Goal: Task Accomplishment & Management: Complete application form

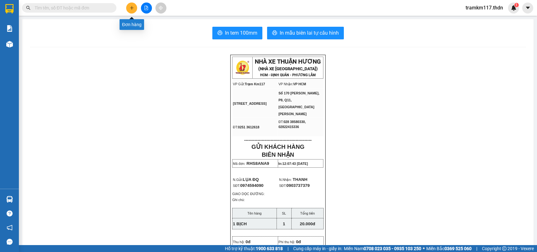
click at [131, 5] on button at bounding box center [131, 8] width 11 height 11
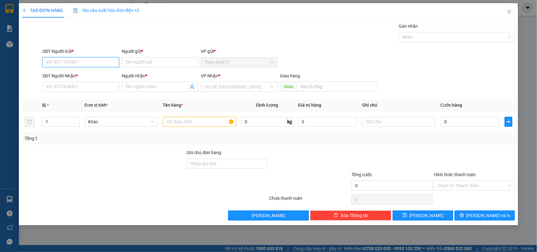
click at [95, 62] on input "SĐT Người Gửi *" at bounding box center [80, 62] width 77 height 10
click at [73, 75] on div "0834212632 - BÌNH" at bounding box center [80, 75] width 69 height 7
type input "0834212632"
type input "BÌNH"
type input "0335030376"
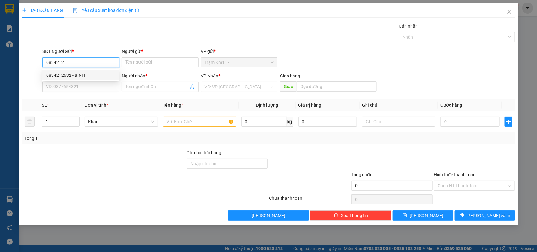
type input "DI HUỆ"
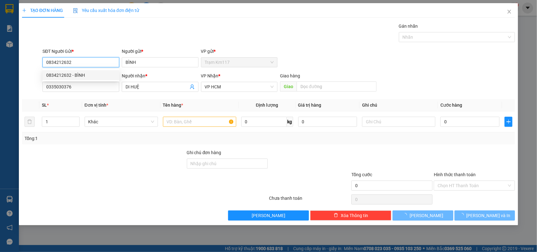
type input "35.000"
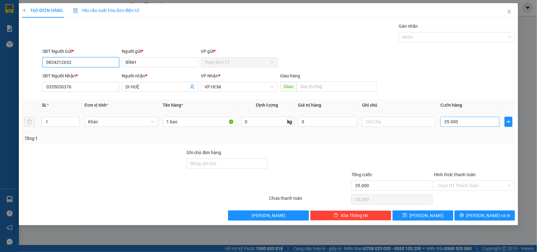
type input "0834212632"
click at [465, 123] on input "35.000" at bounding box center [469, 122] width 59 height 10
type input "0"
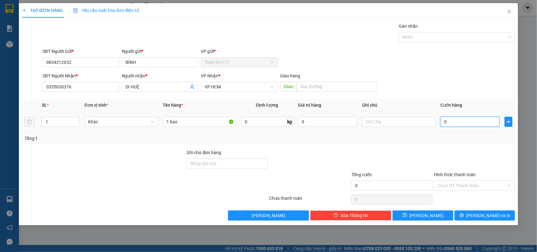
type input "2"
type input "02"
type input "20"
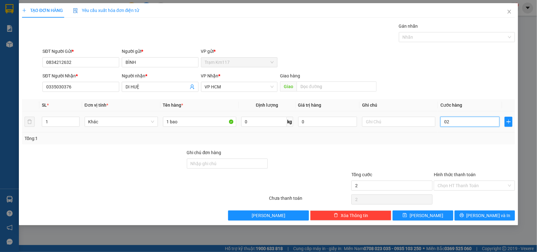
type input "020"
type input "2"
type input "02"
type input "0"
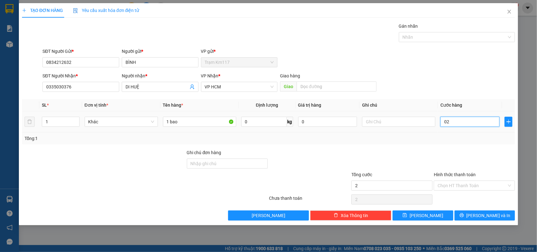
type input "0"
click at [443, 121] on input "0" at bounding box center [469, 122] width 59 height 10
type input "20"
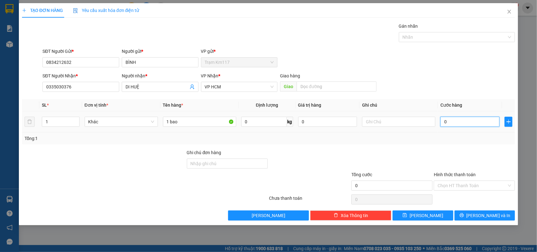
type input "20"
type input "200"
type input "2.000"
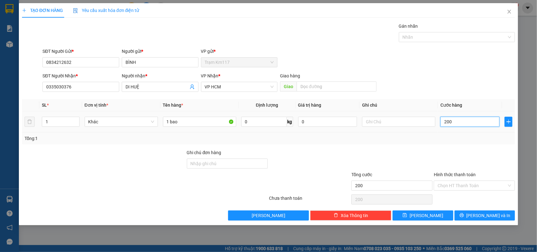
type input "2.000"
type input "20.000"
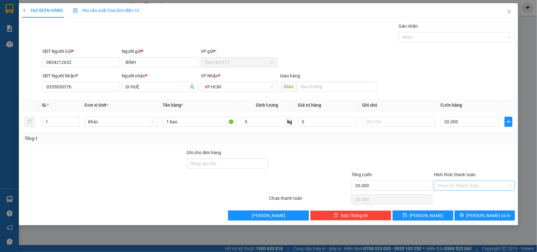
click at [457, 184] on input "Hình thức thanh toán" at bounding box center [472, 185] width 69 height 9
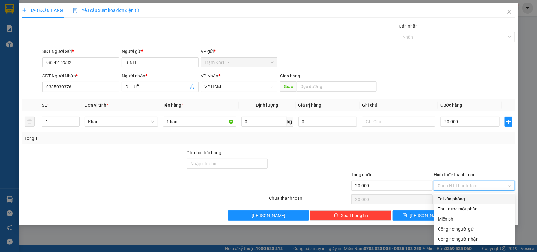
click at [455, 200] on div "Tại văn phòng" at bounding box center [475, 198] width 74 height 7
type input "0"
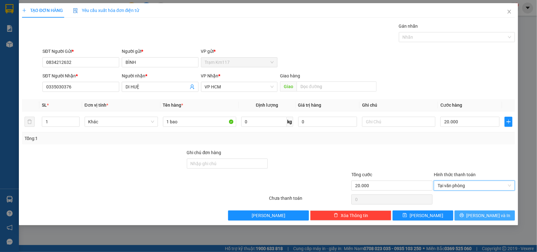
click at [478, 213] on button "[PERSON_NAME] và In" at bounding box center [485, 215] width 60 height 10
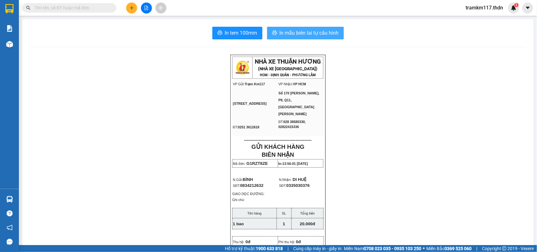
click at [293, 33] on span "In mẫu biên lai tự cấu hình" at bounding box center [309, 33] width 59 height 8
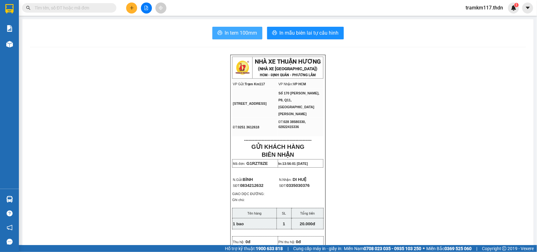
click at [238, 34] on span "In tem 100mm" at bounding box center [241, 33] width 32 height 8
click at [144, 8] on icon "file-add" at bounding box center [146, 8] width 4 height 4
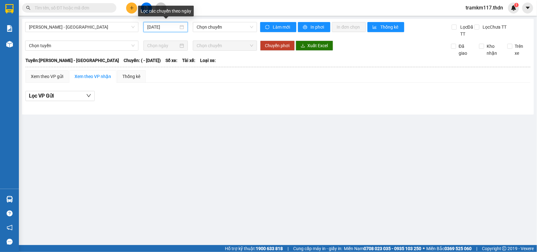
click at [158, 28] on input "[DATE]" at bounding box center [162, 27] width 31 height 7
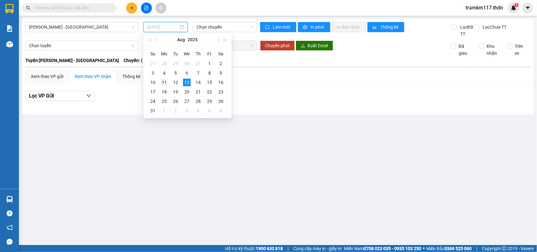
click at [165, 81] on div "11" at bounding box center [164, 83] width 8 height 8
type input "[DATE]"
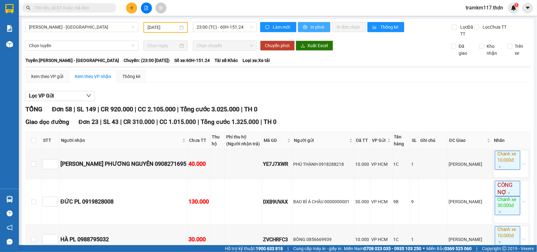
click at [311, 27] on span "In phơi" at bounding box center [318, 27] width 14 height 7
click at [311, 26] on span "In phơi" at bounding box center [318, 27] width 14 height 7
click at [84, 25] on span "[PERSON_NAME] - [GEOGRAPHIC_DATA]" at bounding box center [82, 26] width 106 height 9
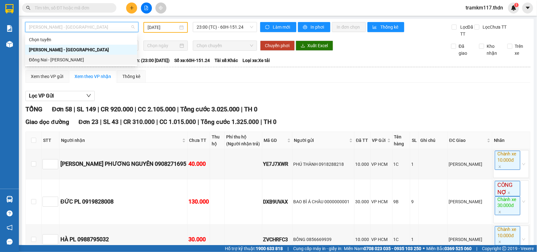
click at [47, 59] on div "Đồng Nai - [PERSON_NAME]" at bounding box center [81, 59] width 104 height 7
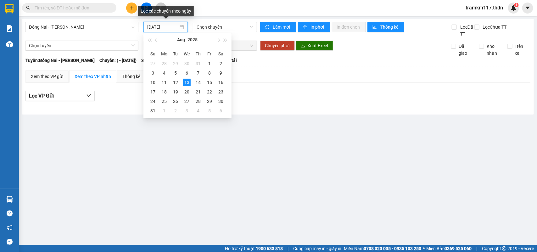
click at [170, 27] on input "[DATE]" at bounding box center [162, 27] width 31 height 7
click at [163, 82] on div "11" at bounding box center [164, 83] width 8 height 8
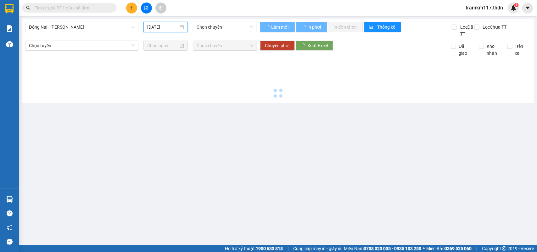
type input "[DATE]"
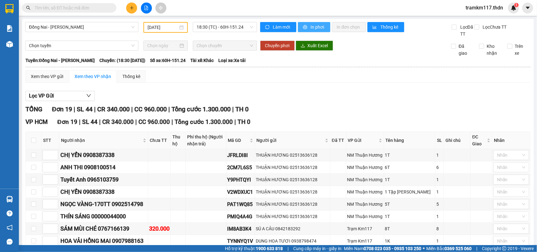
click at [306, 26] on button "In phơi" at bounding box center [314, 27] width 32 height 10
click at [311, 28] on span "In phơi" at bounding box center [318, 27] width 14 height 7
click at [87, 27] on span "Đồng Nai - [PERSON_NAME]" at bounding box center [82, 26] width 106 height 9
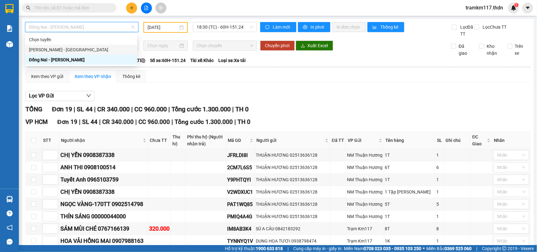
click at [61, 49] on div "[PERSON_NAME] - [GEOGRAPHIC_DATA]" at bounding box center [81, 49] width 104 height 7
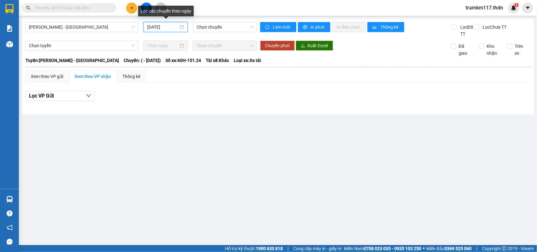
click at [158, 25] on input "[DATE]" at bounding box center [162, 27] width 31 height 7
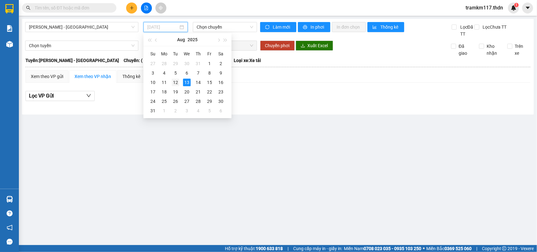
click at [174, 81] on div "12" at bounding box center [176, 83] width 8 height 8
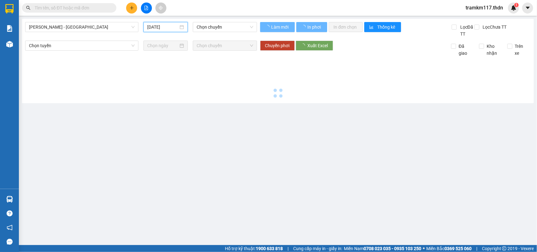
type input "[DATE]"
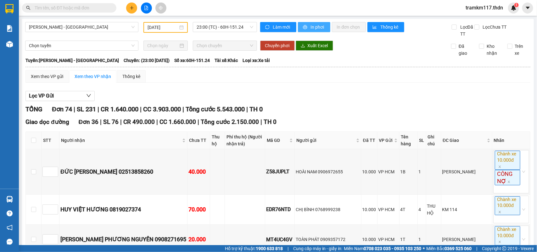
click at [311, 25] on span "In phơi" at bounding box center [318, 27] width 14 height 7
click at [307, 28] on button "In phơi" at bounding box center [314, 27] width 32 height 10
click at [85, 27] on span "[PERSON_NAME] - [GEOGRAPHIC_DATA]" at bounding box center [82, 26] width 106 height 9
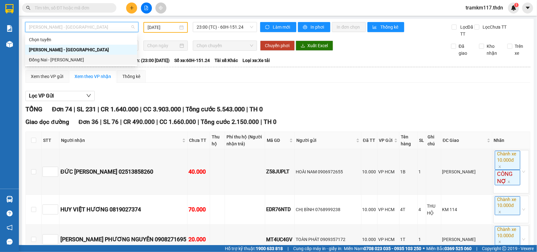
click at [48, 60] on div "Đồng Nai - [PERSON_NAME]" at bounding box center [81, 59] width 104 height 7
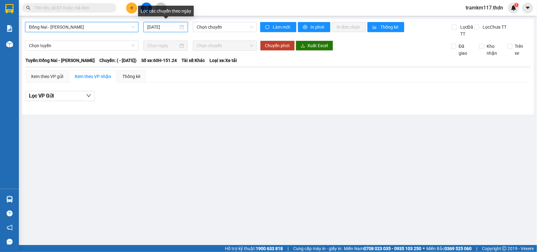
click at [158, 26] on input "[DATE]" at bounding box center [162, 27] width 31 height 7
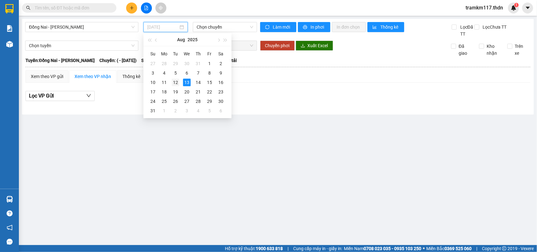
click at [177, 82] on div "12" at bounding box center [176, 83] width 8 height 8
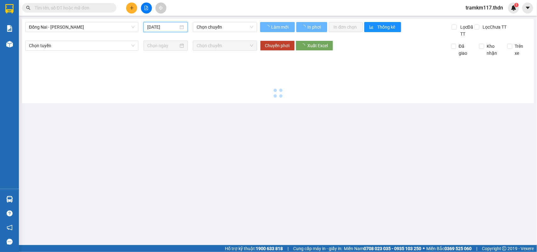
type input "[DATE]"
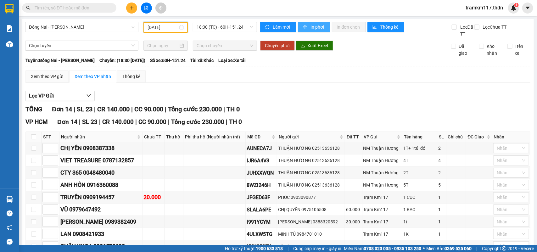
click at [307, 28] on button "In phơi" at bounding box center [314, 27] width 32 height 10
click at [130, 8] on icon "plus" at bounding box center [132, 8] width 4 height 4
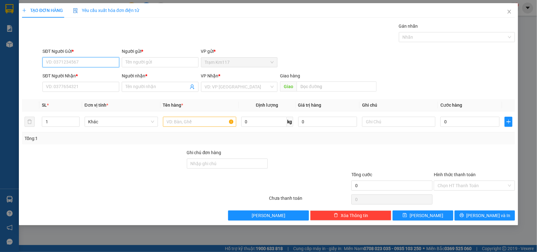
click at [100, 62] on input "SĐT Người Gửi *" at bounding box center [80, 62] width 77 height 10
type input "0798622193"
click at [137, 64] on input "Người gửi *" at bounding box center [160, 62] width 77 height 10
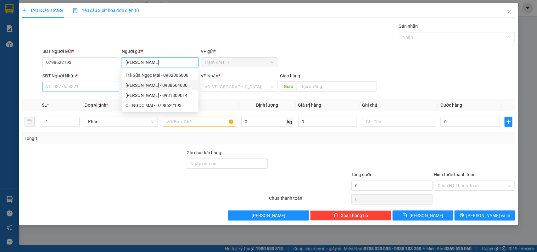
type input "[PERSON_NAME]"
click at [76, 88] on input "SĐT Người Nhận *" at bounding box center [80, 87] width 77 height 10
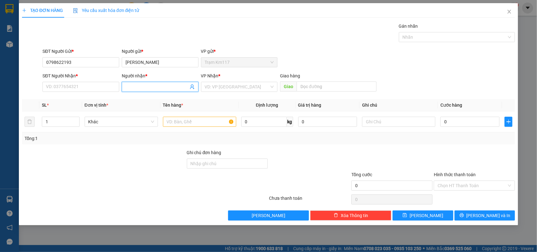
click at [193, 87] on icon "user-add" at bounding box center [192, 87] width 4 height 5
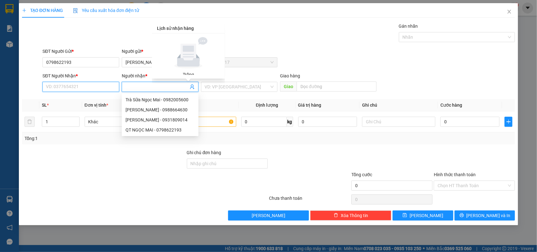
click at [91, 87] on input "SĐT Người Nhận *" at bounding box center [80, 87] width 77 height 10
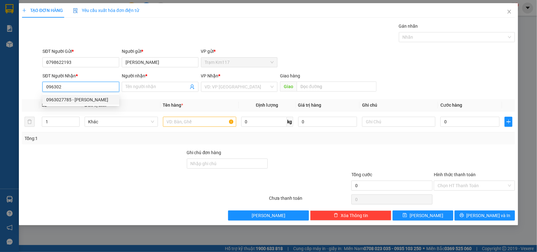
click at [86, 98] on div "0963027785 - [PERSON_NAME]" at bounding box center [80, 99] width 69 height 7
type input "0963027785"
type input "[PERSON_NAME]"
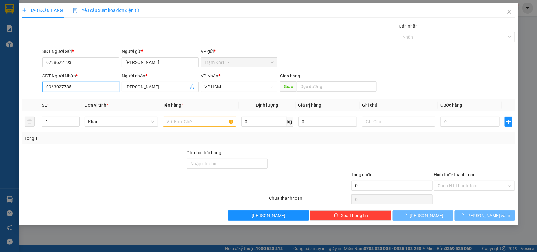
type input "30.000"
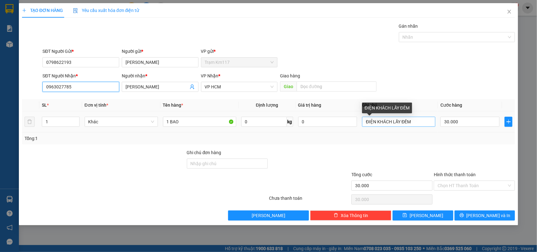
type input "0963027785"
click at [416, 122] on input "ĐIỆN KHÁCH LẤY ĐÊM" at bounding box center [398, 122] width 73 height 10
type input "Đ"
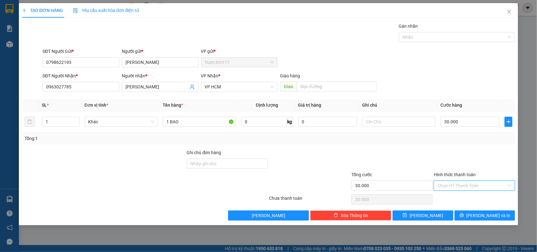
click at [455, 183] on input "Hình thức thanh toán" at bounding box center [472, 185] width 69 height 9
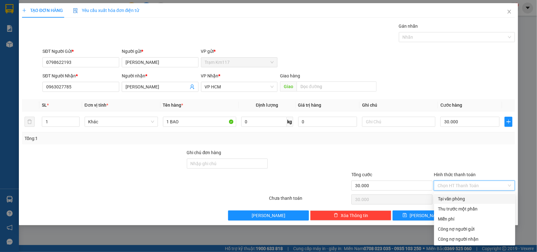
click at [455, 197] on div "Tại văn phòng" at bounding box center [475, 198] width 74 height 7
type input "0"
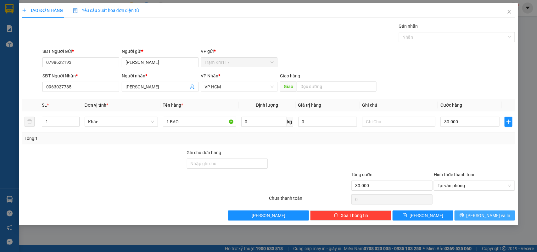
click at [480, 215] on span "[PERSON_NAME] và In" at bounding box center [489, 215] width 44 height 7
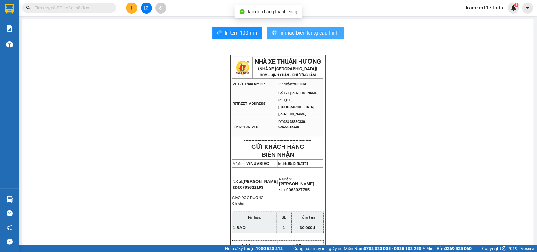
click at [302, 35] on span "In mẫu biên lai tự cấu hình" at bounding box center [309, 33] width 59 height 8
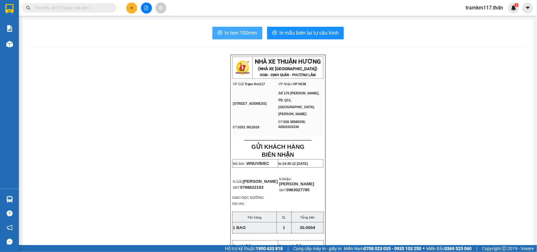
click at [231, 32] on span "In tem 100mm" at bounding box center [241, 33] width 32 height 8
click at [133, 9] on icon "plus" at bounding box center [132, 8] width 4 height 4
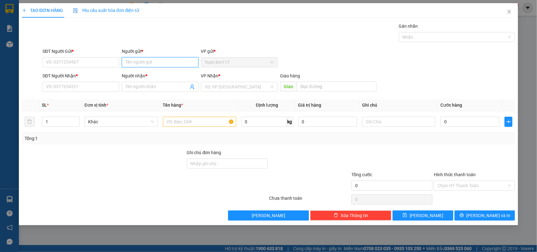
click at [159, 63] on input "Người gửi *" at bounding box center [160, 62] width 77 height 10
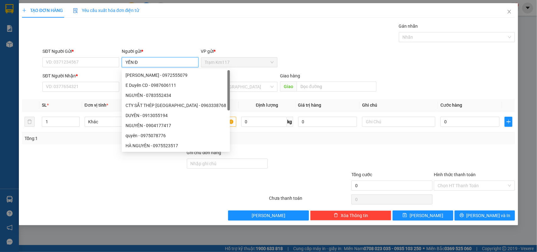
type input "YẾN ĐQ"
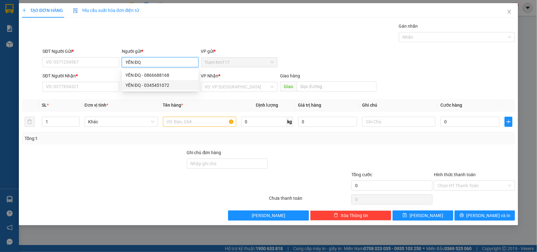
click at [157, 84] on div "YẾN ĐQ - 0345451072" at bounding box center [160, 85] width 69 height 7
type input "0345451072"
type input "YẾN ĐQ"
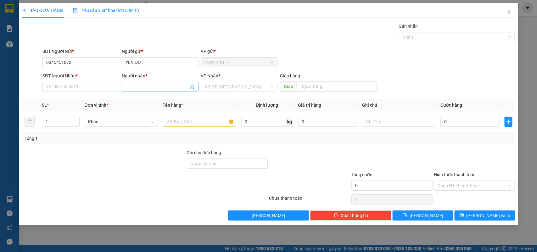
click at [193, 89] on icon "user-add" at bounding box center [192, 86] width 5 height 5
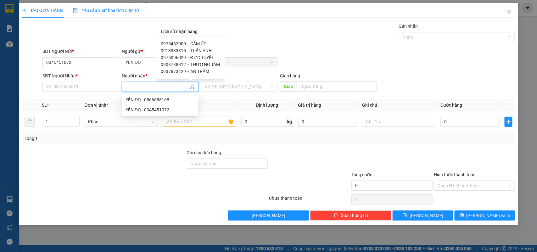
click at [180, 41] on span "0975462000" at bounding box center [173, 43] width 25 height 5
type input "0975462000"
type input "CẨM ÚT"
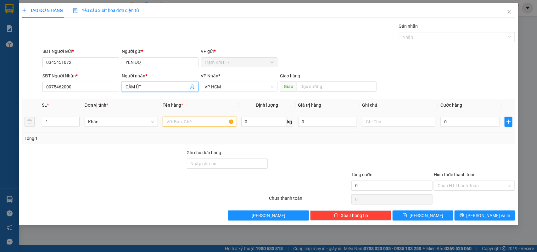
click at [180, 123] on input "text" at bounding box center [199, 122] width 73 height 10
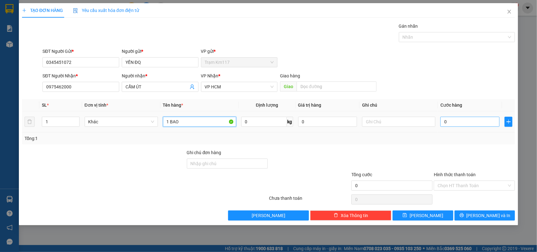
type input "1 BAO"
click at [449, 123] on input "0" at bounding box center [469, 122] width 59 height 10
type input "3"
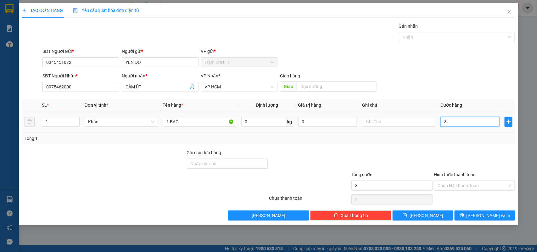
type input "30"
type input "300"
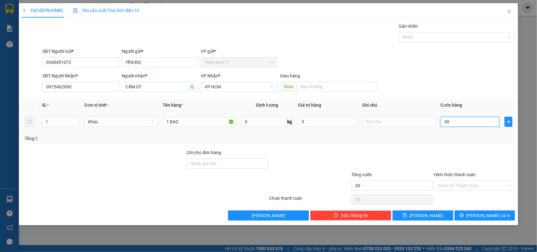
type input "300"
type input "3.000"
type input "30.000"
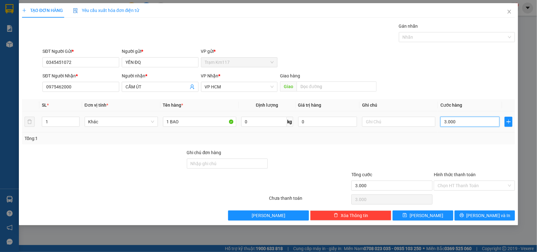
type input "30.000"
click at [479, 216] on button "[PERSON_NAME] và In" at bounding box center [485, 215] width 60 height 10
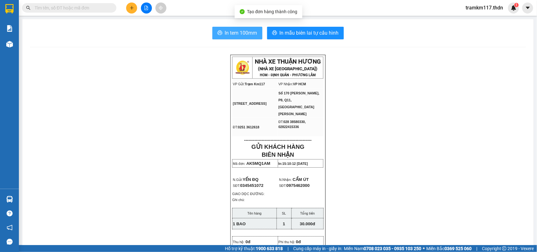
click at [238, 32] on span "In tem 100mm" at bounding box center [241, 33] width 32 height 8
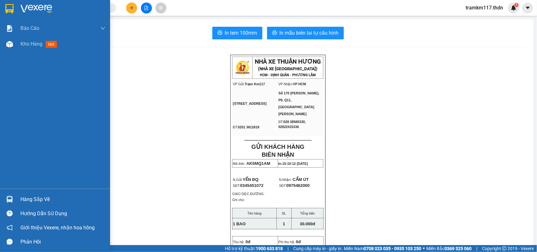
click at [11, 7] on img at bounding box center [9, 8] width 8 height 9
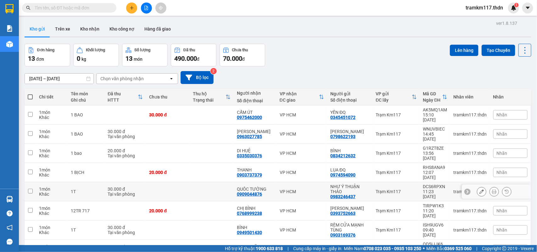
scroll to position [44, 0]
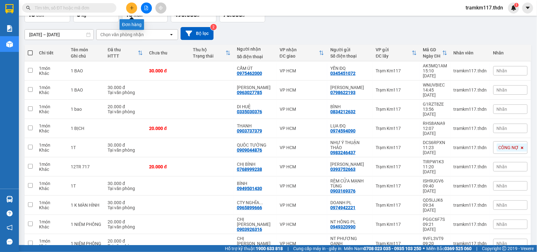
click at [132, 7] on icon "plus" at bounding box center [132, 7] width 0 height 3
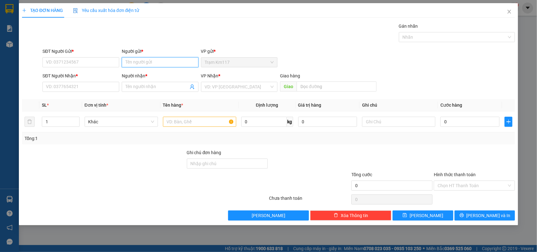
click at [153, 63] on input "Người gửi *" at bounding box center [160, 62] width 77 height 10
type input "CHÍ 115"
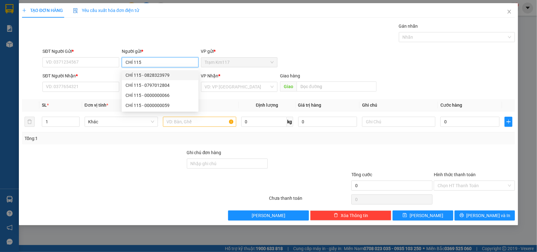
click at [158, 76] on div "CHÍ 115 - 0828323979" at bounding box center [160, 75] width 69 height 7
type input "0828323979"
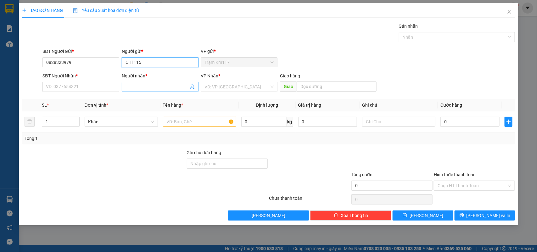
type input "CHÍ 115"
click at [154, 90] on input "Người nhận *" at bounding box center [157, 86] width 63 height 7
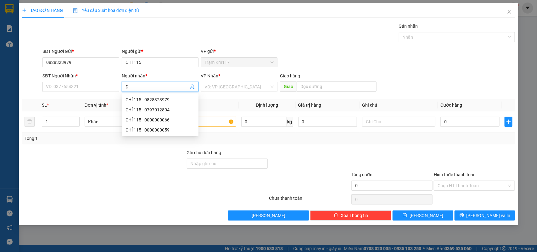
type input "DI"
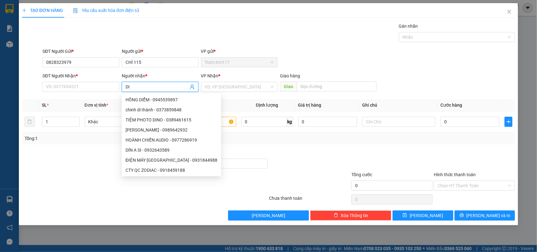
click at [193, 85] on icon "user-add" at bounding box center [192, 86] width 5 height 5
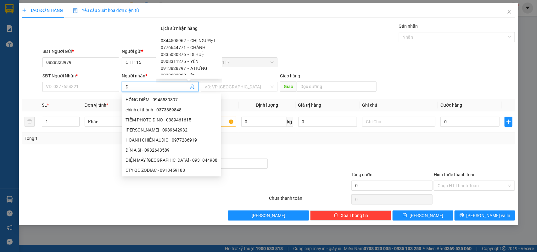
click at [184, 53] on span "0335030376" at bounding box center [173, 54] width 25 height 5
type input "0335030376"
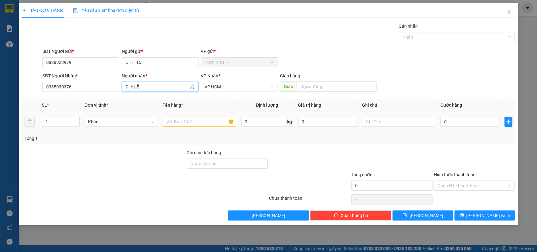
type input "DI HUỆ"
click at [188, 125] on input "text" at bounding box center [199, 122] width 73 height 10
type input "1 BỊCH"
click at [453, 122] on input "0" at bounding box center [469, 122] width 59 height 10
type input "2"
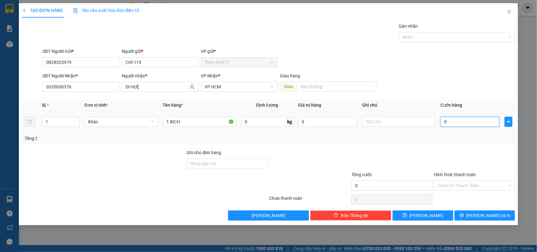
type input "2"
type input "20"
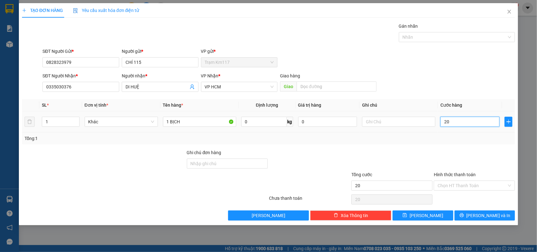
type input "200"
type input "2.000"
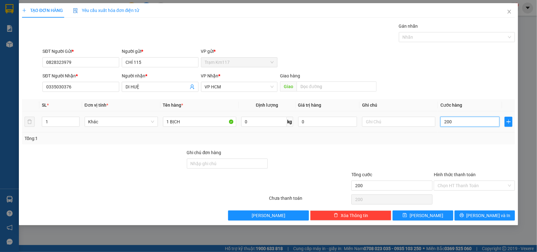
type input "2.000"
type input "20.000"
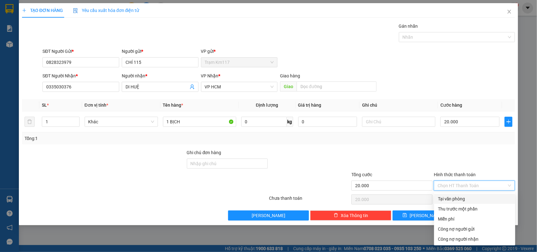
click at [468, 183] on input "Hình thức thanh toán" at bounding box center [472, 185] width 69 height 9
click at [452, 199] on div "Tại văn phòng" at bounding box center [475, 198] width 74 height 7
type input "0"
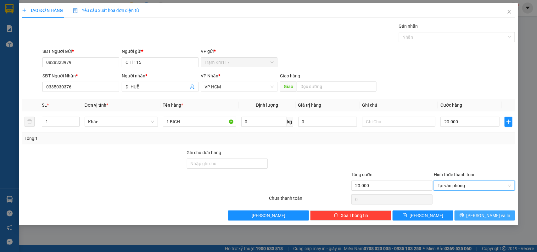
click at [479, 215] on button "[PERSON_NAME] và In" at bounding box center [485, 215] width 60 height 10
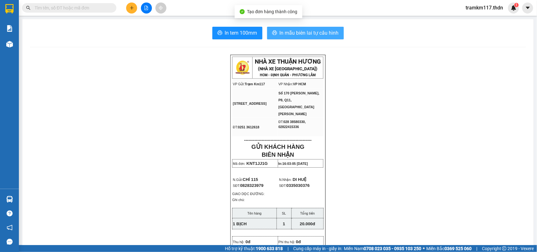
click at [300, 36] on span "In mẫu biên lai tự cấu hình" at bounding box center [309, 33] width 59 height 8
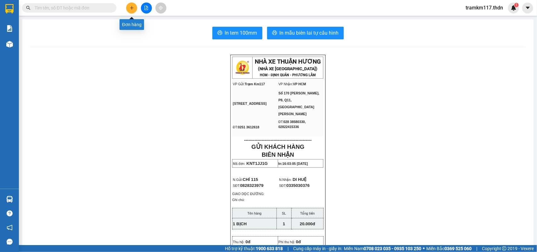
click at [129, 9] on button at bounding box center [131, 8] width 11 height 11
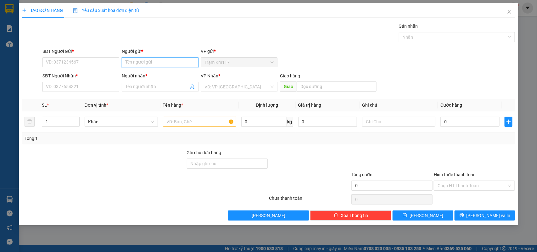
click at [140, 65] on input "Người gửi *" at bounding box center [160, 62] width 77 height 10
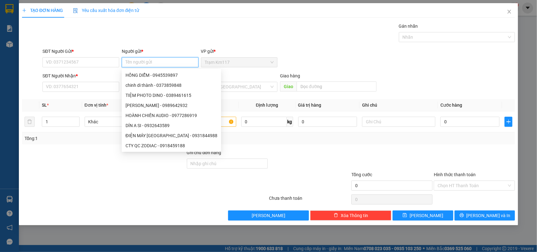
click at [139, 64] on input "Người gửi *" at bounding box center [160, 62] width 77 height 10
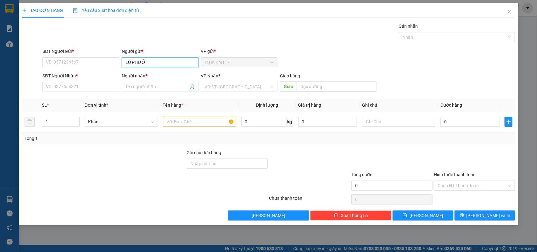
type input "LÙ PHƯỚC"
click at [156, 76] on div "[GEOGRAPHIC_DATA] - 0937126964" at bounding box center [161, 75] width 71 height 7
type input "0937126964"
type input "[PERSON_NAME]"
click at [192, 89] on icon "user-add" at bounding box center [192, 86] width 5 height 5
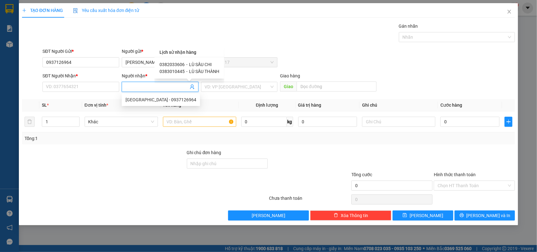
click at [183, 71] on div "0383010445 - LÙ SẦU THÀNH" at bounding box center [190, 71] width 60 height 7
type input "0383010445"
type input "LÙ SẦU THÀNH"
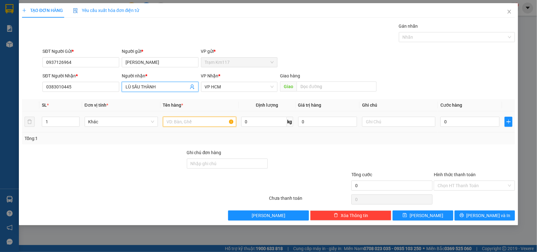
click at [180, 124] on input "text" at bounding box center [199, 122] width 73 height 10
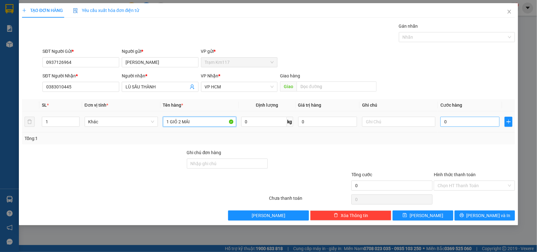
type input "1 GIỎ 2 MÁI"
click at [454, 124] on input "0" at bounding box center [469, 122] width 59 height 10
type input "3"
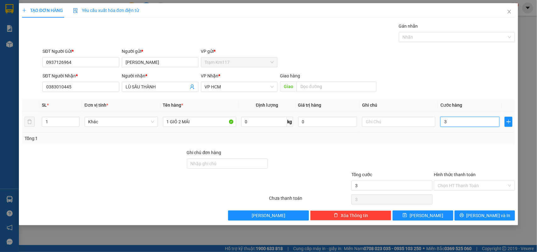
type input "30"
type input "300"
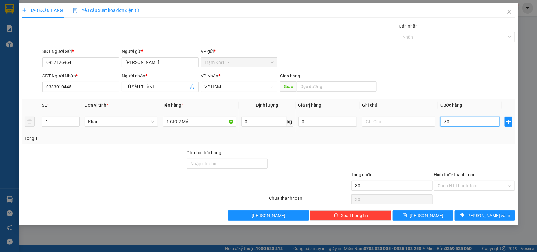
type input "300"
type input "3.000"
type input "30.000"
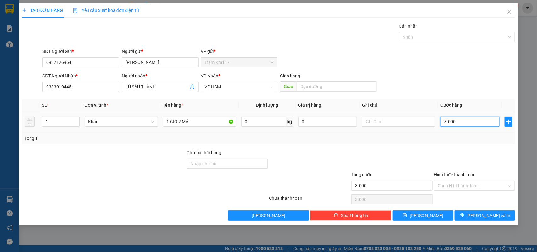
type input "30.000"
click at [460, 184] on input "Hình thức thanh toán" at bounding box center [472, 185] width 69 height 9
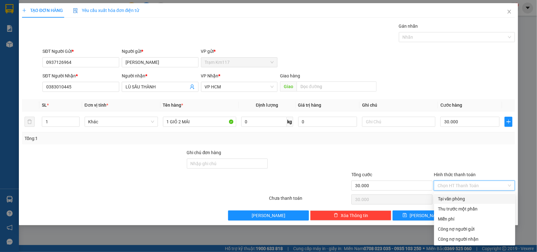
click at [457, 200] on div "Tại văn phòng" at bounding box center [475, 198] width 74 height 7
type input "0"
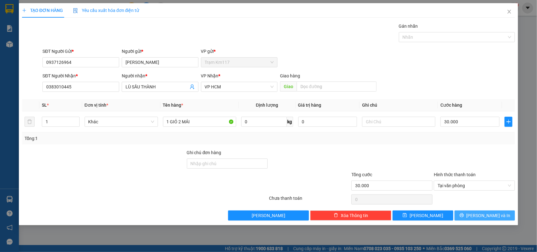
click at [481, 217] on span "[PERSON_NAME] và In" at bounding box center [489, 215] width 44 height 7
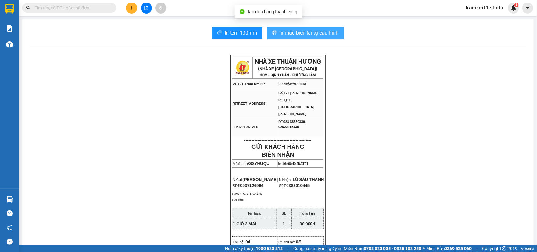
click at [292, 34] on span "In mẫu biên lai tự cấu hình" at bounding box center [309, 33] width 59 height 8
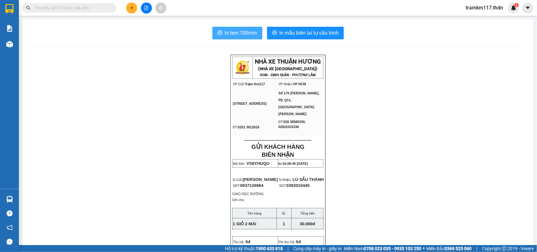
click at [235, 32] on span "In tem 100mm" at bounding box center [241, 33] width 32 height 8
click at [129, 7] on button at bounding box center [131, 8] width 11 height 11
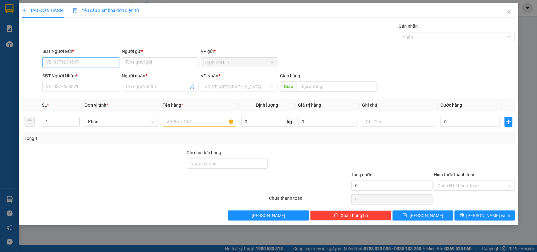
click at [90, 63] on input "SĐT Người Gửi *" at bounding box center [80, 62] width 77 height 10
click at [82, 74] on div "0384584603 - [PERSON_NAME]" at bounding box center [80, 75] width 69 height 7
type input "0384584603"
type input "NGỌC NỮ"
type input "0896648605"
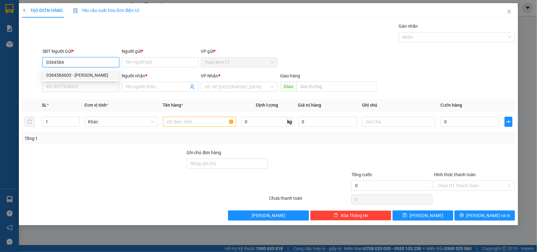
type input "[PERSON_NAME]"
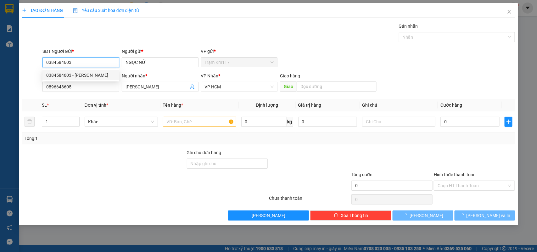
type input "30.000"
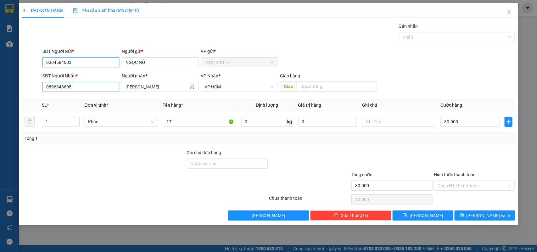
type input "0384584603"
click at [86, 88] on input "0896648605" at bounding box center [80, 87] width 77 height 10
click at [190, 88] on icon "user-add" at bounding box center [192, 86] width 5 height 5
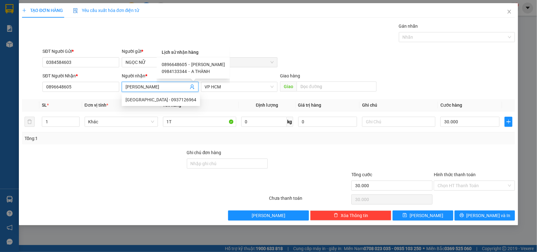
click at [191, 70] on span "A THÀNH" at bounding box center [200, 71] width 19 height 5
type input "0984133344"
type input "A THÀNH"
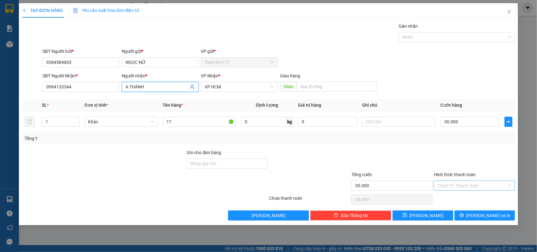
click at [467, 185] on input "Hình thức thanh toán" at bounding box center [472, 185] width 69 height 9
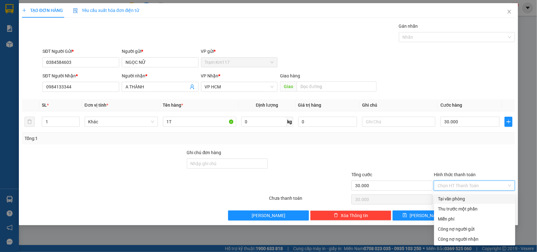
click at [455, 199] on div "Tại văn phòng" at bounding box center [475, 198] width 74 height 7
type input "0"
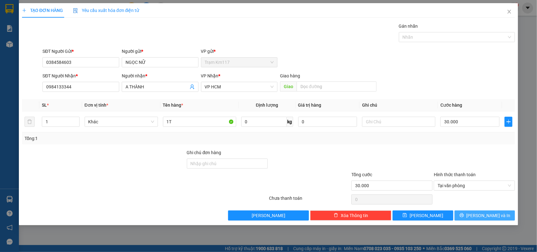
click at [490, 217] on span "[PERSON_NAME] và In" at bounding box center [489, 215] width 44 height 7
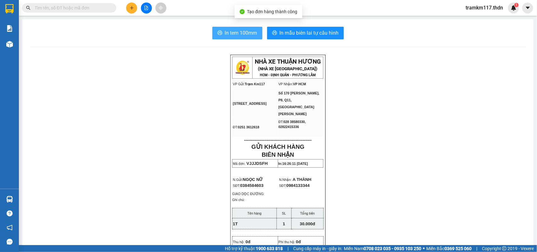
click at [239, 33] on span "In tem 100mm" at bounding box center [241, 33] width 32 height 8
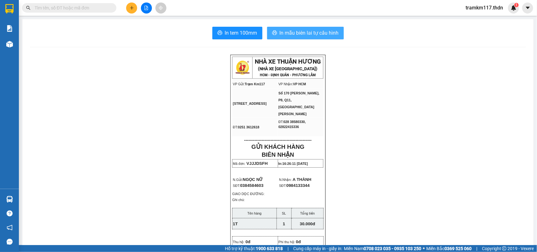
click at [293, 31] on span "In mẫu biên lai tự cấu hình" at bounding box center [309, 33] width 59 height 8
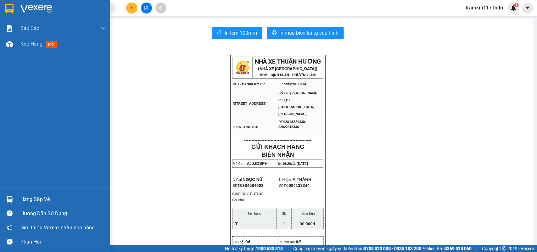
click at [9, 8] on img at bounding box center [9, 8] width 8 height 9
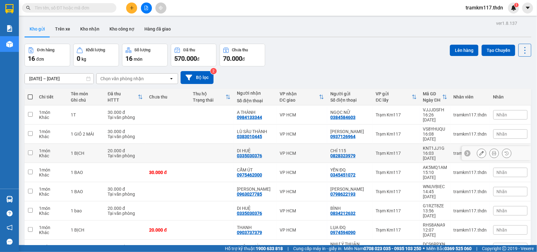
scroll to position [39, 0]
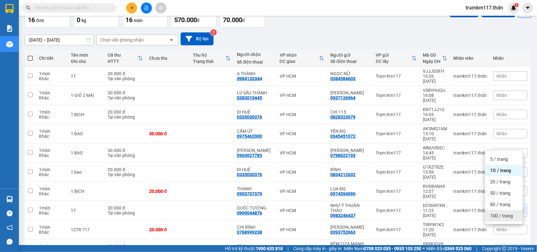
click at [499, 215] on span "100 / trang" at bounding box center [501, 216] width 23 height 6
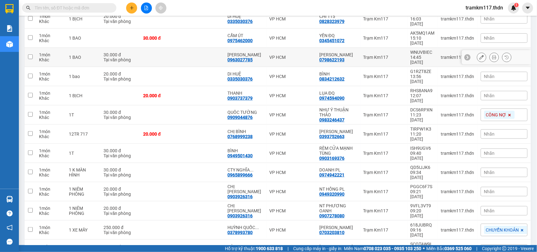
scroll to position [16, 0]
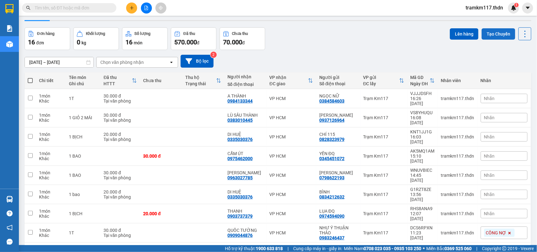
click at [499, 30] on button "Tạo Chuyến" at bounding box center [499, 33] width 34 height 11
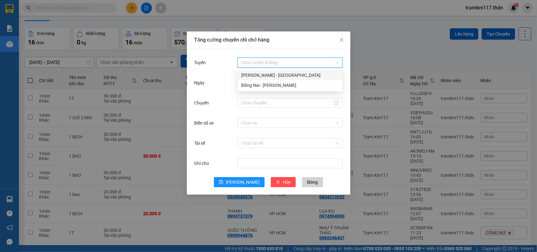
click at [286, 62] on input "Tuyến" at bounding box center [287, 62] width 93 height 9
click at [275, 82] on div "Đồng Nai - [PERSON_NAME]" at bounding box center [290, 85] width 98 height 7
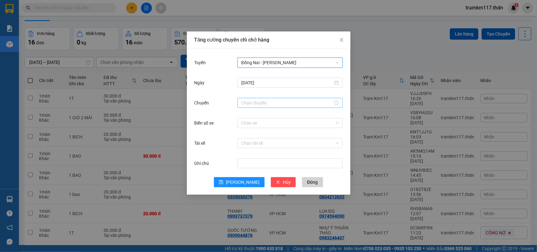
click at [263, 103] on input "Chuyến" at bounding box center [287, 102] width 92 height 7
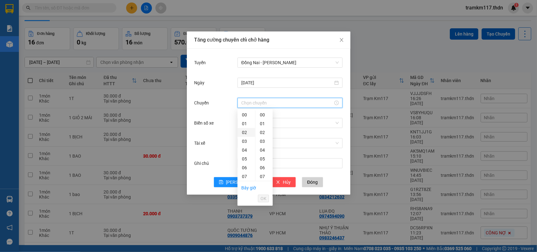
scroll to position [118, 0]
drag, startPoint x: 244, startPoint y: 156, endPoint x: 252, endPoint y: 146, distance: 12.8
click at [244, 156] on div "18" at bounding box center [247, 155] width 18 height 9
click at [260, 140] on div "30" at bounding box center [263, 143] width 17 height 9
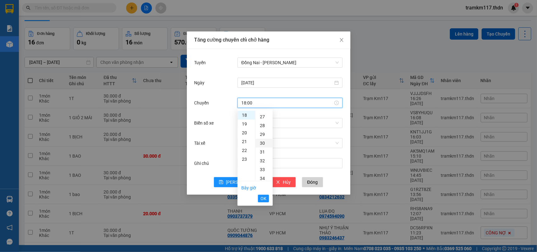
type input "18:30"
click at [262, 198] on span "OK" at bounding box center [264, 198] width 6 height 7
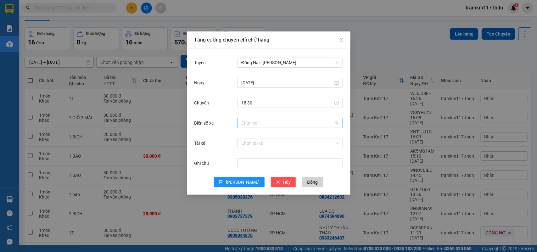
click at [260, 124] on input "Biển số xe" at bounding box center [287, 122] width 93 height 9
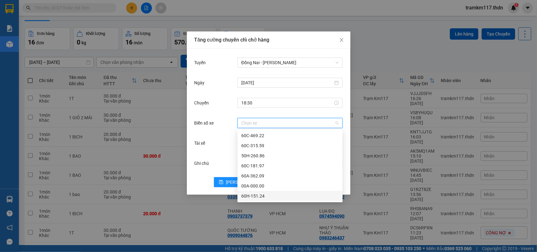
drag, startPoint x: 254, startPoint y: 193, endPoint x: 253, endPoint y: 184, distance: 9.2
click at [253, 193] on div "60H-151.24" at bounding box center [290, 196] width 98 height 7
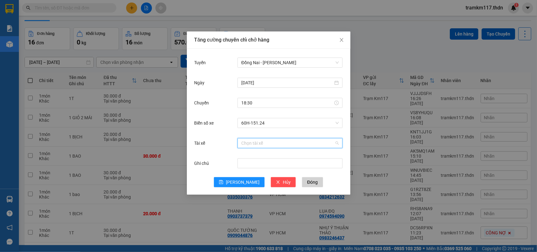
click at [253, 142] on input "Tài xế" at bounding box center [287, 142] width 93 height 9
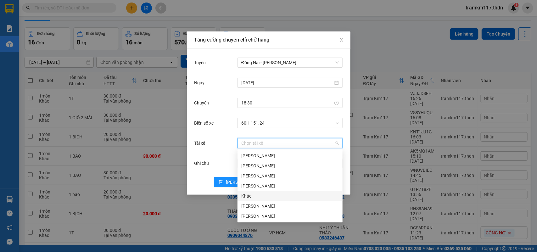
click at [248, 193] on div "Khác" at bounding box center [290, 196] width 98 height 7
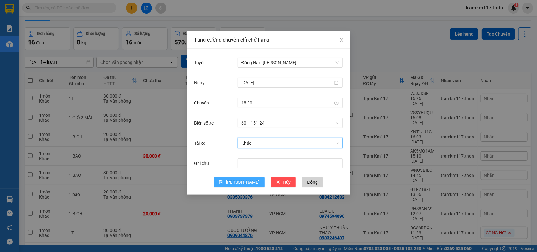
click at [243, 182] on span "[PERSON_NAME]" at bounding box center [243, 182] width 34 height 7
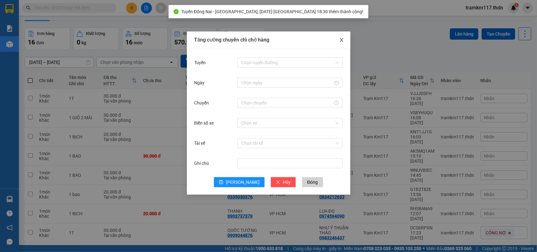
click at [341, 42] on icon "close" at bounding box center [341, 39] width 5 height 5
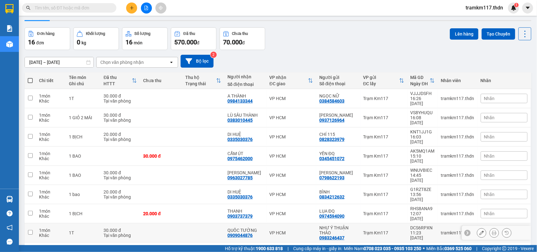
scroll to position [0, 0]
